Goal: Task Accomplishment & Management: Complete application form

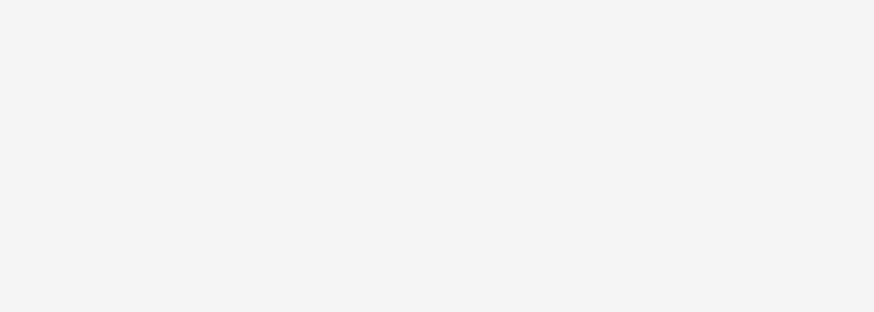
select select "81f8f10d-0682-4666-850e-e8b5770c7404"
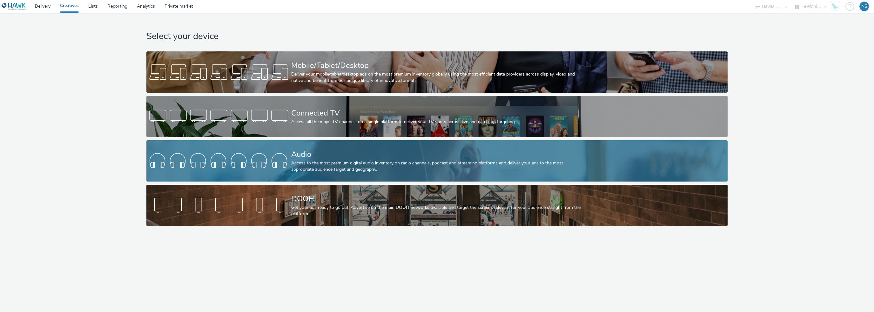
click at [320, 166] on div "Access to the most premium digital audio inventory on radio channels, podcast a…" at bounding box center [435, 166] width 289 height 13
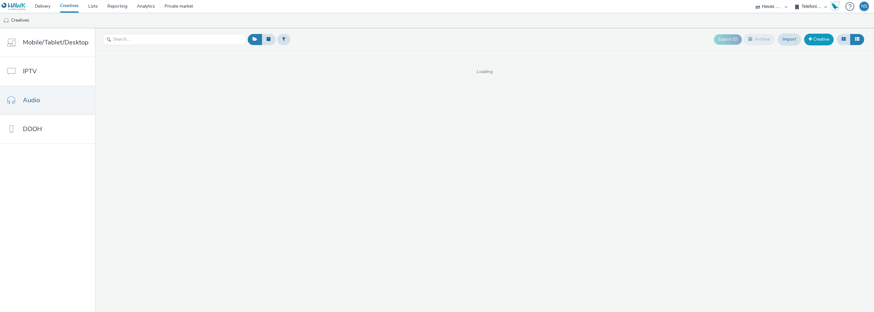
click at [816, 40] on link "Creative" at bounding box center [819, 39] width 30 height 11
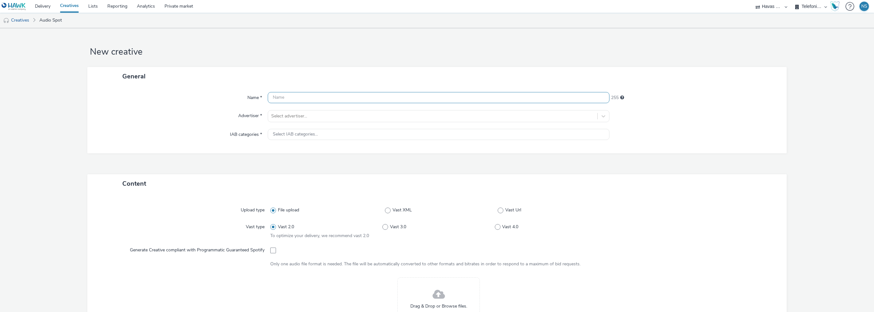
click at [302, 99] on input "text" at bounding box center [439, 97] width 342 height 11
click at [280, 91] on div "Name * This field is required 255 Advertiser * Select advertiser... IAB categor…" at bounding box center [437, 123] width 700 height 74
click at [285, 97] on input "text" at bounding box center [439, 97] width 342 height 11
paste input "HPH_RON-SOM_AAST_25s_VAS_Podcast-PresenterRead_Hawk-PMP-SOM.Age[DEMOGRAPHIC_DAT…"
click at [590, 96] on input "HPH_RON-SOM_AAST_25s_VAS_Podcast-PresenterRead_Hawk-PMP-SOM.Age[DEMOGRAPHIC_DAT…" at bounding box center [439, 97] width 342 height 11
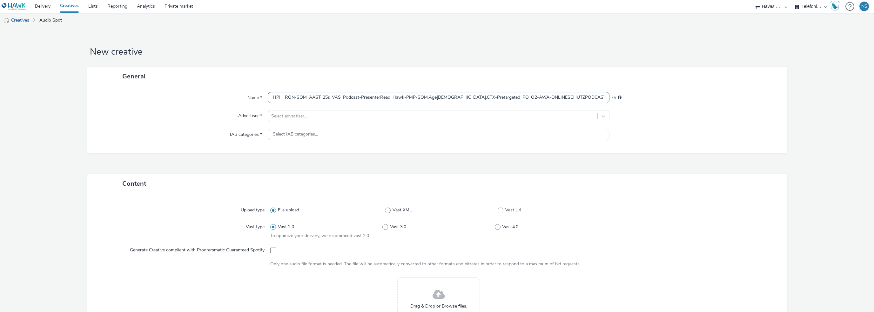
click at [595, 97] on input "HPH_RON-SOM_AAST_25s_VAS_Podcast-PresenterRead_Hawk-PMP-SOM.Age[DEMOGRAPHIC_DAT…" at bounding box center [439, 97] width 342 height 11
paste input "429744814"
type input "HPH_RON-SOM_AAST_25s_VAS_Podcast-PresenterRead_Hawk-PMP-SOM.Age[DEMOGRAPHIC_DAT…"
click at [675, 102] on div "66" at bounding box center [695, 97] width 171 height 11
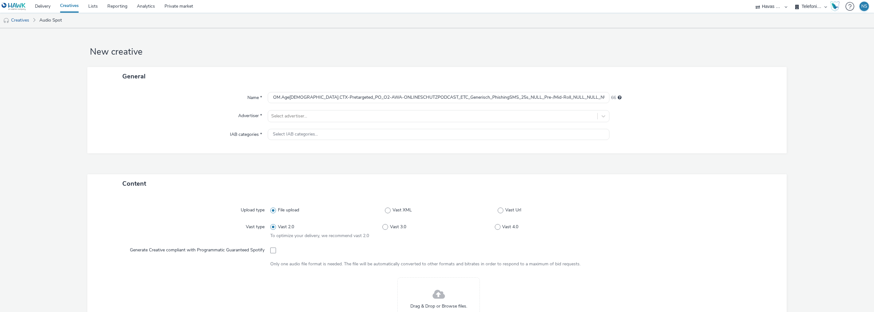
scroll to position [0, 0]
click at [376, 120] on div "Select advertiser..." at bounding box center [432, 116] width 329 height 10
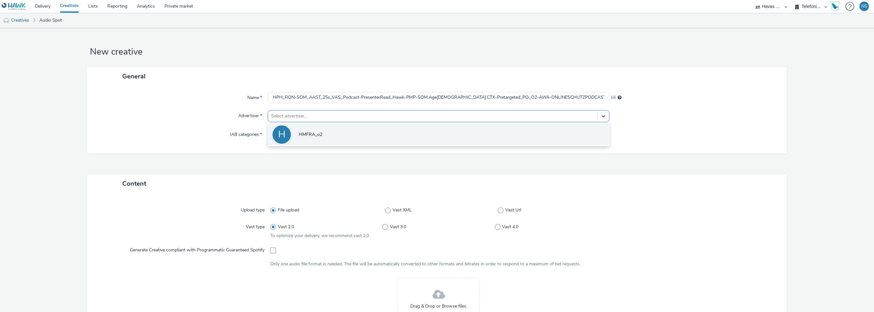
click at [365, 126] on li "H HMFRA_o2" at bounding box center [439, 134] width 342 height 21
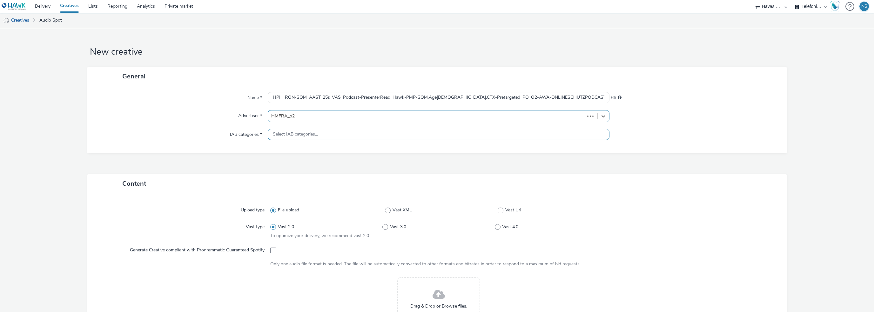
type input "[URL][DOMAIN_NAME]"
click at [330, 130] on div "Internet Technology" at bounding box center [439, 137] width 342 height 16
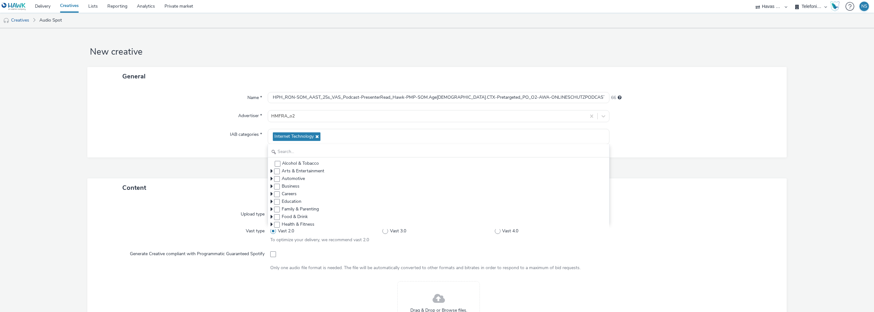
click at [624, 124] on div "Name * HPH_RON-SOM_AAST_25s_VAS_Podcast-PresenterRead_Hawk-PMP-SOM.Age[DEMOGRAP…" at bounding box center [437, 122] width 700 height 72
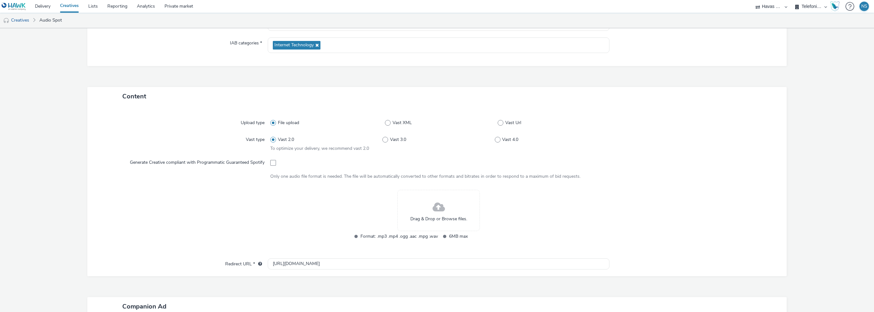
scroll to position [95, 0]
click at [499, 116] on label "Vast Url" at bounding box center [552, 119] width 109 height 6
click at [499, 117] on input "Vast Url" at bounding box center [500, 119] width 4 height 4
radio input "false"
radio input "true"
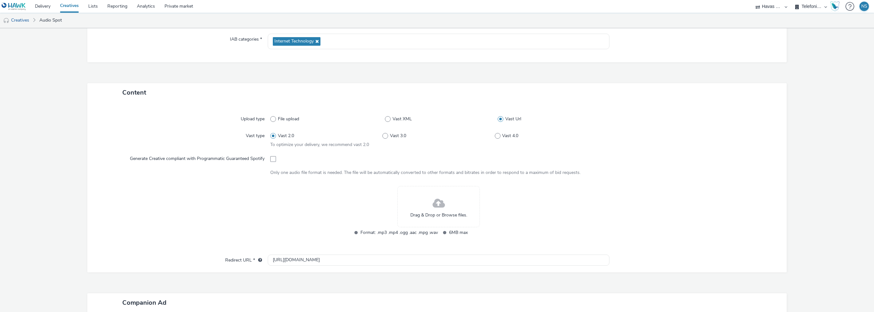
scroll to position [0, 0]
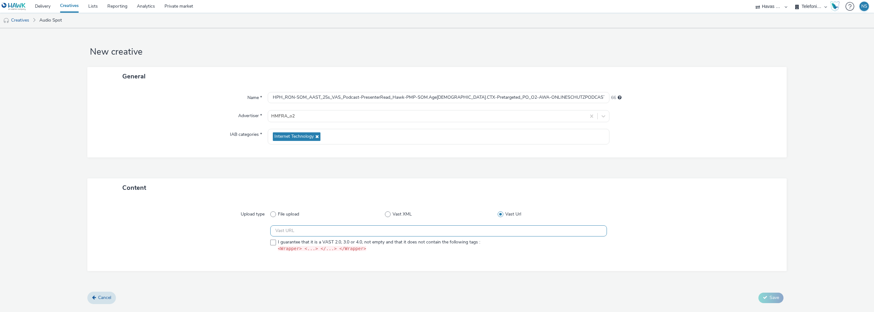
click at [279, 230] on input "text" at bounding box center [438, 231] width 337 height 11
paste input "https://[DOMAIN_NAME]/ddm/pfadx/N773418.3116036AFFIPERFDE-773418/B34139386.4297…"
click at [551, 226] on input "https://[DOMAIN_NAME]/ddm/pfadx/N773418.3116036AFFIPERFDE-773418/B34139386.4297…" at bounding box center [438, 231] width 337 height 11
click at [552, 229] on input "https://[DOMAIN_NAME]/ddm/pfadx/N773418.3116036AFFIPERFDE-773418/B34139386.4297…" at bounding box center [438, 231] width 337 height 11
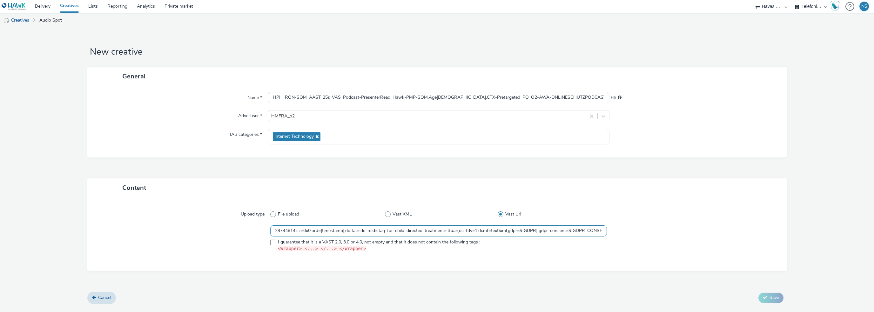
drag, startPoint x: 349, startPoint y: 230, endPoint x: 318, endPoint y: 232, distance: 31.5
click at [318, 232] on input "https://[DOMAIN_NAME]/ddm/pfadx/N773418.3116036AFFIPERFDE-773418/B34139386.4297…" at bounding box center [438, 231] width 337 height 11
click at [318, 230] on input "https://[DOMAIN_NAME]/ddm/pfadx/N773418.3116036AFFIPERFDE-773418/B34139386.4297…" at bounding box center [438, 231] width 337 height 11
drag, startPoint x: 317, startPoint y: 231, endPoint x: 349, endPoint y: 234, distance: 32.5
click at [349, 234] on input "https://[DOMAIN_NAME]/ddm/pfadx/N773418.3116036AFFIPERFDE-773418/B34139386.4297…" at bounding box center [438, 231] width 337 height 11
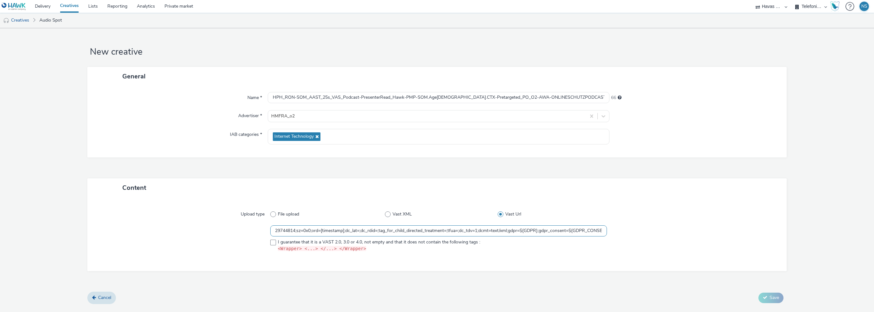
paste input "${HAWK_CACHEBUSTER}"
type input "https://[DOMAIN_NAME]/ddm/pfadx/N773418.3116036AFFIPERFDE-773418/B34139386.4297…"
click at [654, 228] on div at bounding box center [691, 241] width 168 height 30
click at [274, 243] on span at bounding box center [273, 243] width 6 height 6
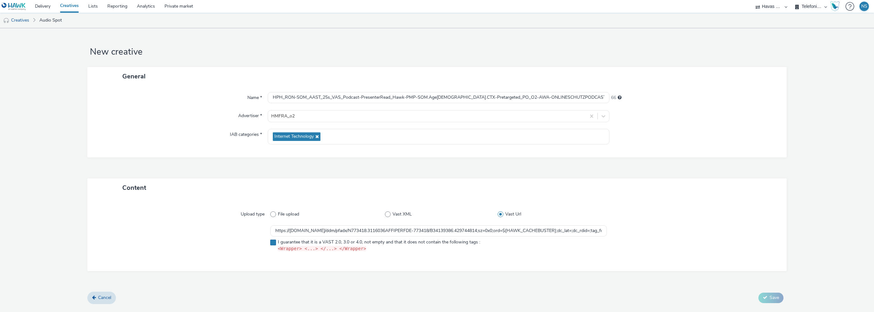
checkbox input "true"
click at [768, 299] on button "Save" at bounding box center [771, 298] width 25 height 10
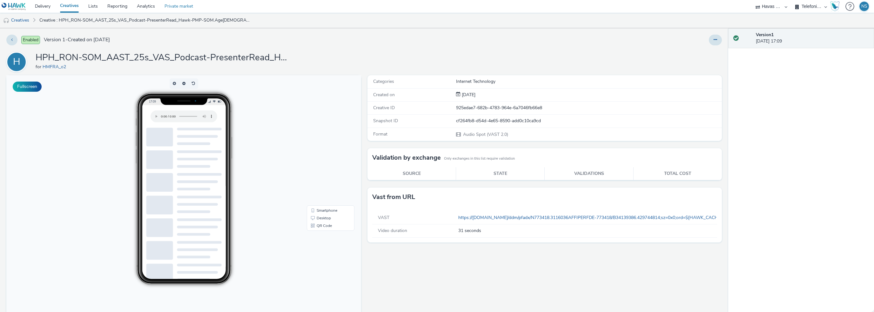
click at [181, 4] on link "Private market" at bounding box center [179, 6] width 38 height 13
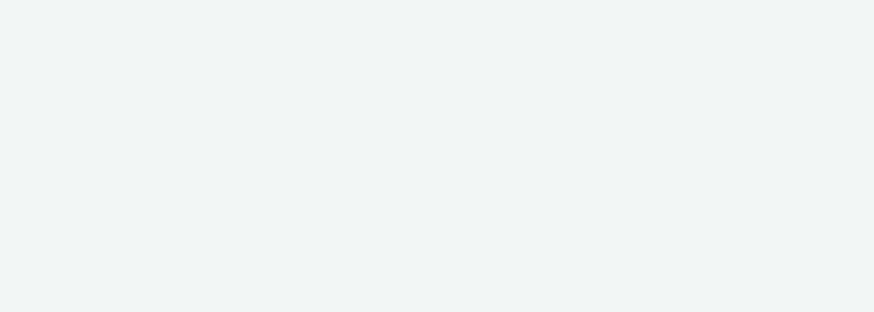
select select "81f8f10d-0682-4666-850e-e8b5770c7404"
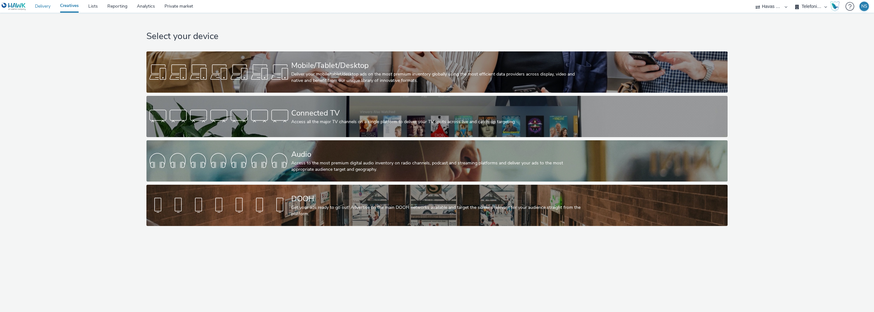
click at [41, 6] on link "Delivery" at bounding box center [42, 6] width 25 height 13
